Goal: Task Accomplishment & Management: Use online tool/utility

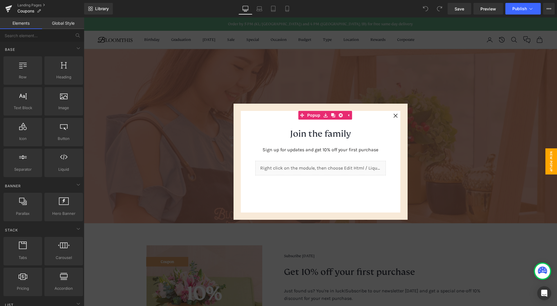
click at [442, 133] on div at bounding box center [320, 161] width 473 height 288
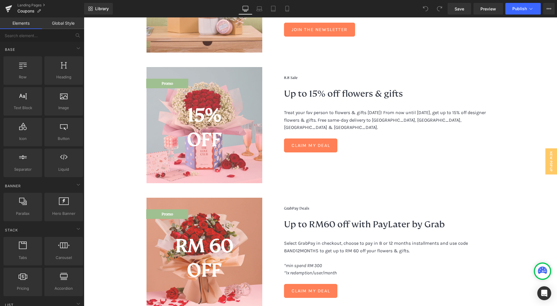
scroll to position [233, 0]
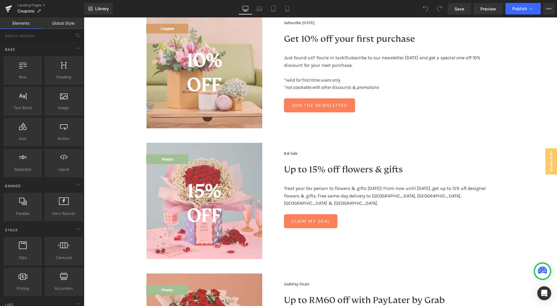
click at [84, 17] on div at bounding box center [84, 17] width 0 height 0
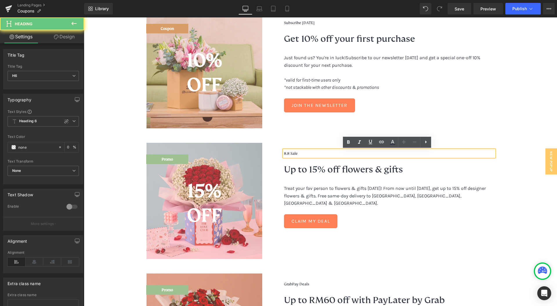
click at [312, 154] on h6 "8.8 Sale" at bounding box center [389, 153] width 210 height 7
click at [284, 154] on span "8.8 Sale" at bounding box center [291, 153] width 14 height 5
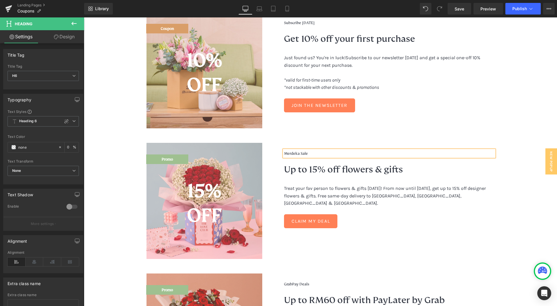
click at [331, 192] on p "Treat your fav person to flowers & gifts [DATE]! From now until [DATE], get up …" at bounding box center [389, 196] width 210 height 22
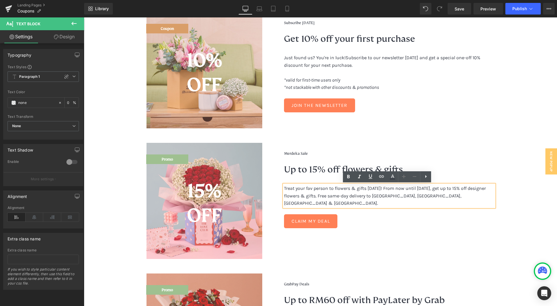
click at [326, 187] on p "Treat your fav person to flowers & gifts [DATE]! From now until [DATE], get up …" at bounding box center [389, 196] width 210 height 22
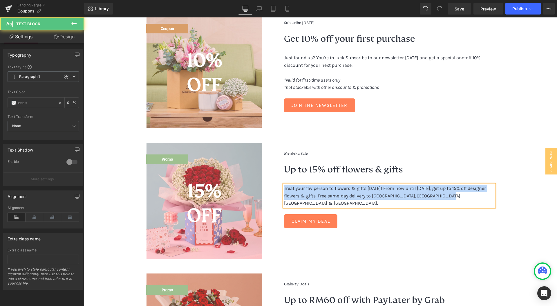
paste div
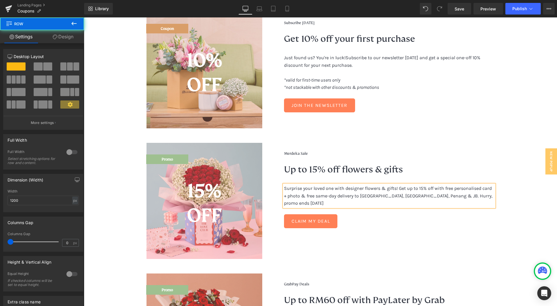
click at [467, 143] on div "Merdeka Sale Heading Up to 15% off flowers & gifts Heading Surprise your loved …" at bounding box center [378, 189] width 232 height 93
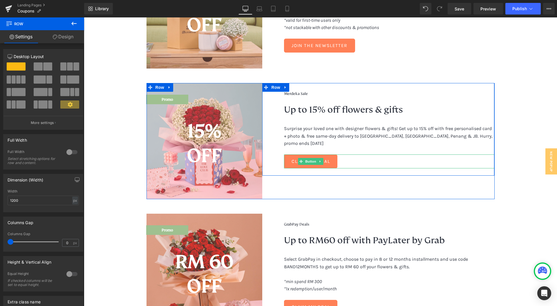
click at [349, 154] on div "Claim My Deal" at bounding box center [389, 161] width 210 height 14
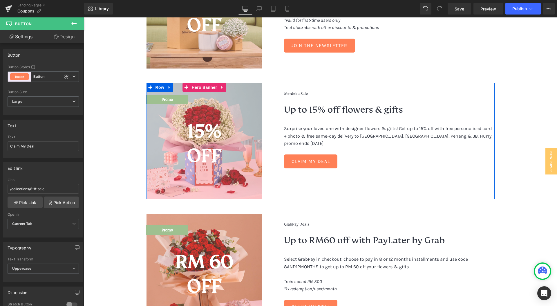
click at [236, 104] on span "Promo Heading 15% off Heading" at bounding box center [204, 131] width 116 height 73
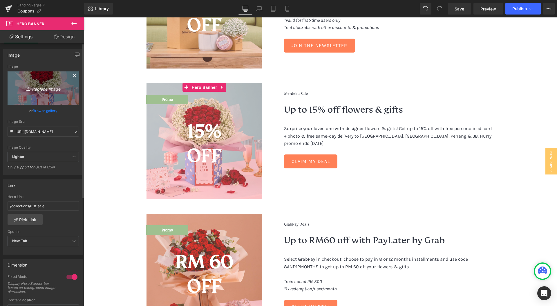
click at [57, 92] on link "Replace Image" at bounding box center [43, 87] width 71 height 33
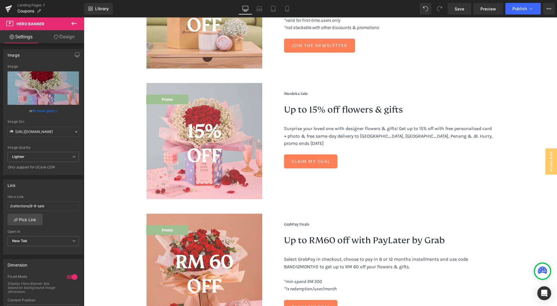
type input "C:\fakepath\bloomthis-mes-2025-1080x1080-01.jpg"
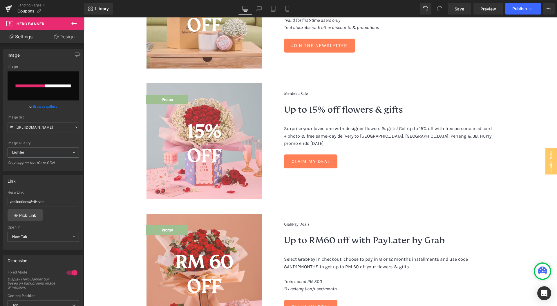
type input "[URL][DOMAIN_NAME]"
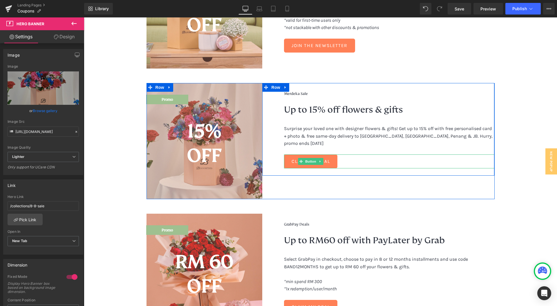
click at [359, 156] on div "Claim My Deal" at bounding box center [389, 161] width 210 height 14
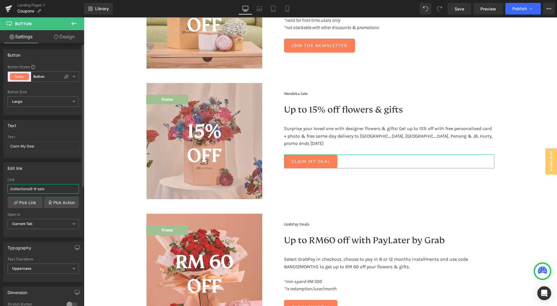
drag, startPoint x: 40, startPoint y: 191, endPoint x: 48, endPoint y: 188, distance: 7.9
click at [40, 191] on input "/collections/8-8-sale" at bounding box center [43, 189] width 71 height 10
paste input "merdeka"
type input "/collections/merdeka-sale"
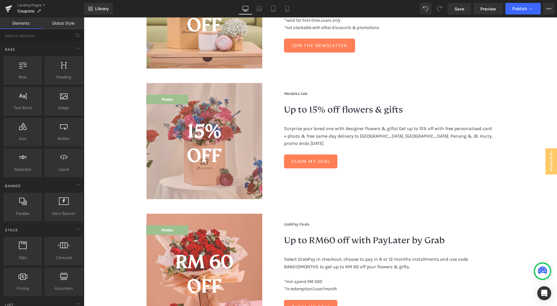
click at [121, 160] on div "Coupons & promotions Heading Looking for flower discounts? Grab your exclusive …" at bounding box center [320, 157] width 473 height 802
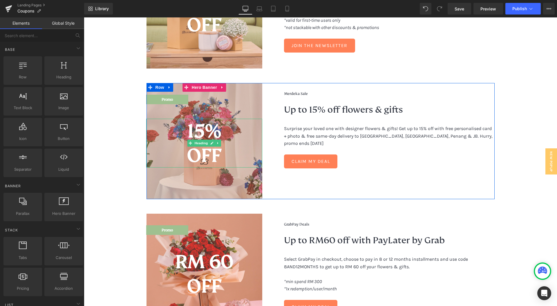
click at [240, 151] on h2 "off" at bounding box center [204, 155] width 116 height 24
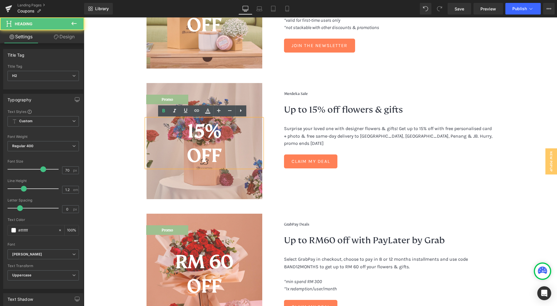
click at [240, 93] on div at bounding box center [205, 141] width 116 height 116
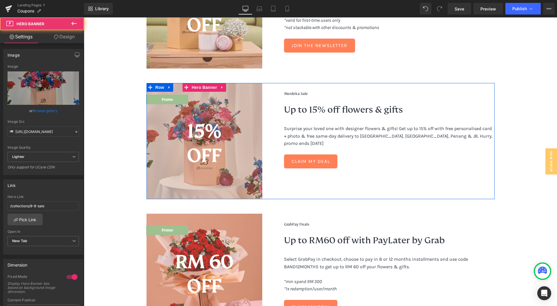
click at [249, 96] on span "Promo Heading 15% off Heading" at bounding box center [204, 131] width 116 height 73
click at [242, 97] on span "Promo Heading 15% off Heading" at bounding box center [204, 131] width 116 height 73
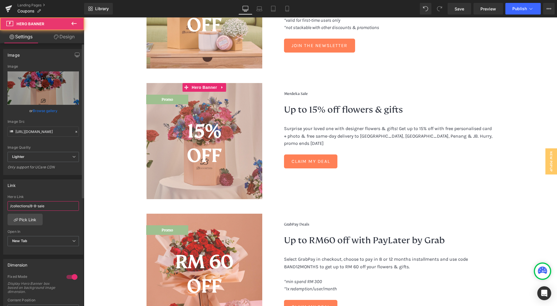
click at [60, 205] on input "/collections/8-8-sale" at bounding box center [43, 206] width 71 height 10
paste input "merdeka"
type input "/collections/merdeka-sale"
click at [68, 185] on div "Link" at bounding box center [43, 185] width 80 height 11
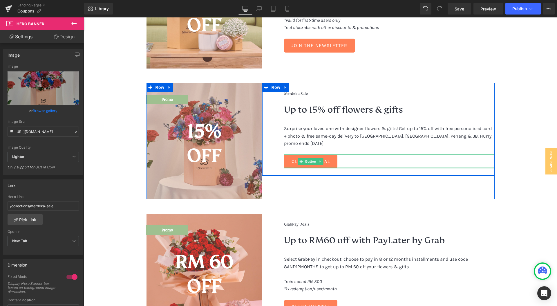
scroll to position [380, 0]
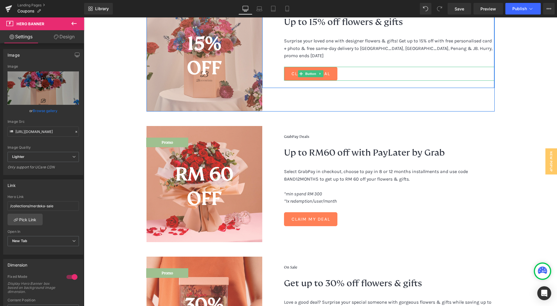
click at [380, 67] on div "Claim My Deal" at bounding box center [389, 74] width 210 height 14
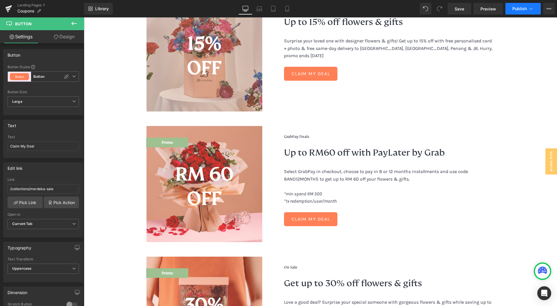
click at [526, 11] on span "Publish" at bounding box center [519, 8] width 15 height 5
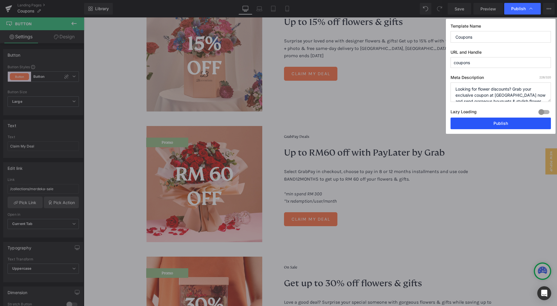
click at [496, 122] on button "Publish" at bounding box center [501, 124] width 100 height 12
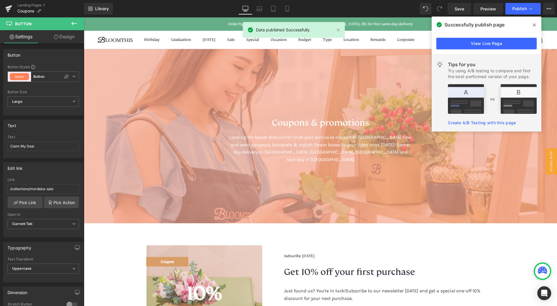
drag, startPoint x: 535, startPoint y: 24, endPoint x: 411, endPoint y: 43, distance: 125.2
click at [535, 24] on icon at bounding box center [534, 25] width 3 height 3
